Goal: Task Accomplishment & Management: Manage account settings

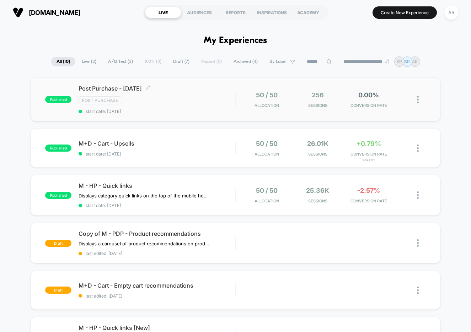
click at [149, 88] on span "Post Purchase - [DATE] Click to edit experience details" at bounding box center [157, 88] width 157 height 7
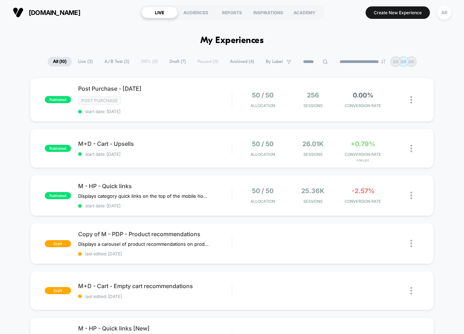
click at [237, 61] on span "Archived ( 4 )" at bounding box center [242, 62] width 35 height 10
